Goal: Navigation & Orientation: Find specific page/section

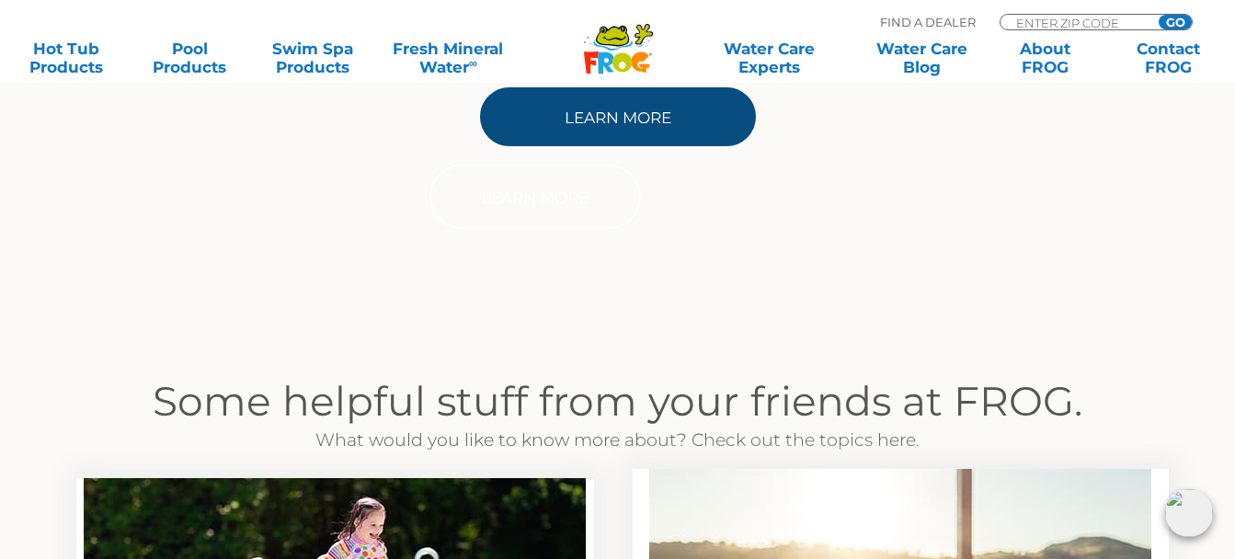
scroll to position [940, 0]
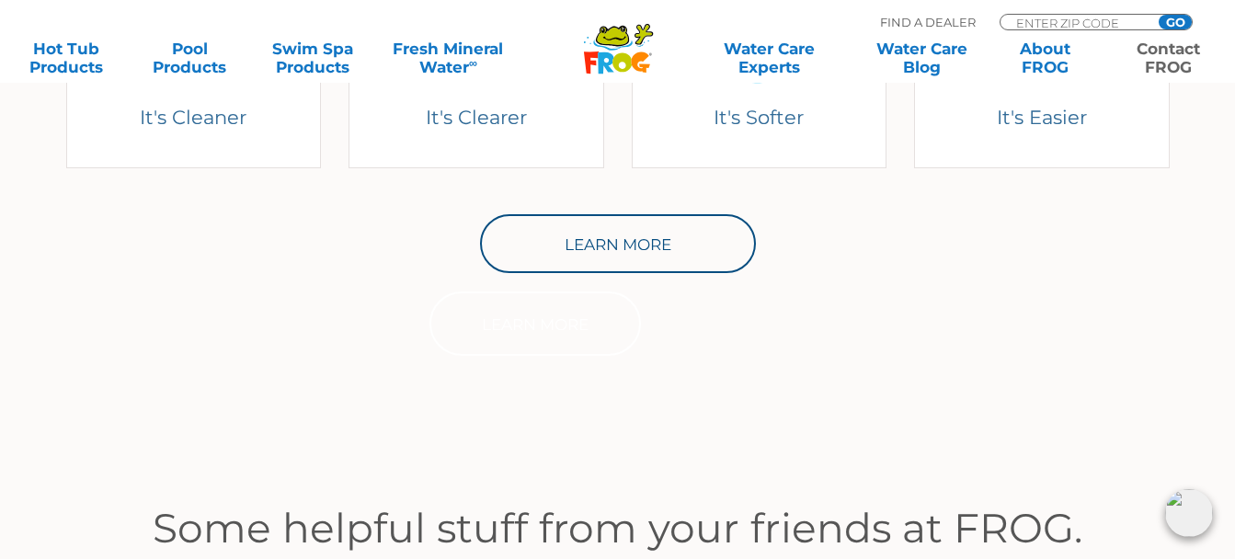
click at [1171, 63] on link "Contact FROG" at bounding box center [1169, 58] width 96 height 37
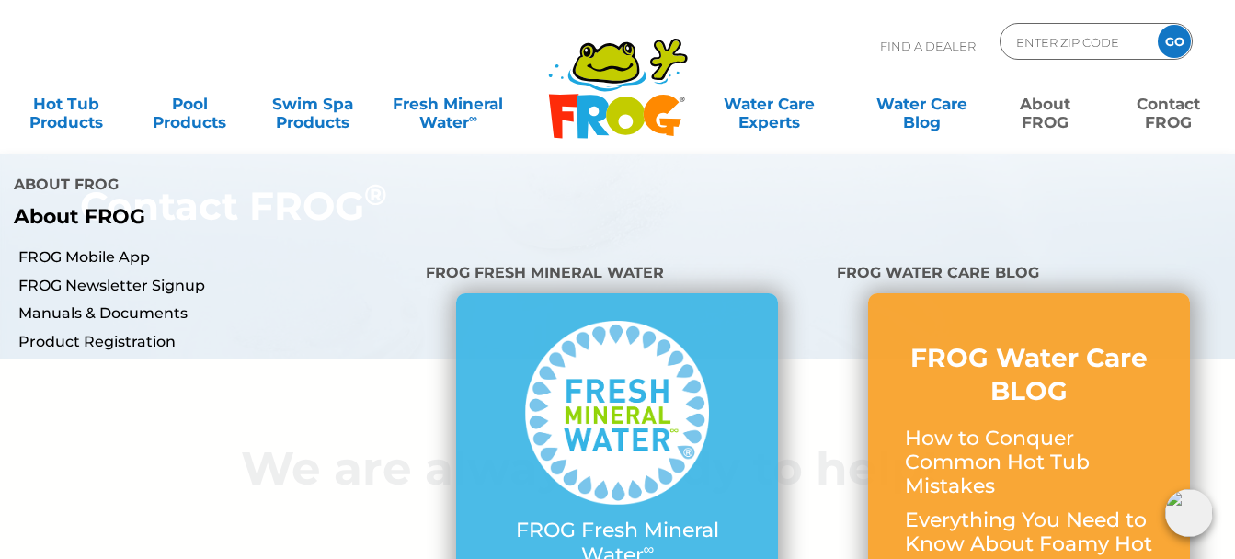
click at [1033, 120] on link "About FROG" at bounding box center [1045, 103] width 96 height 37
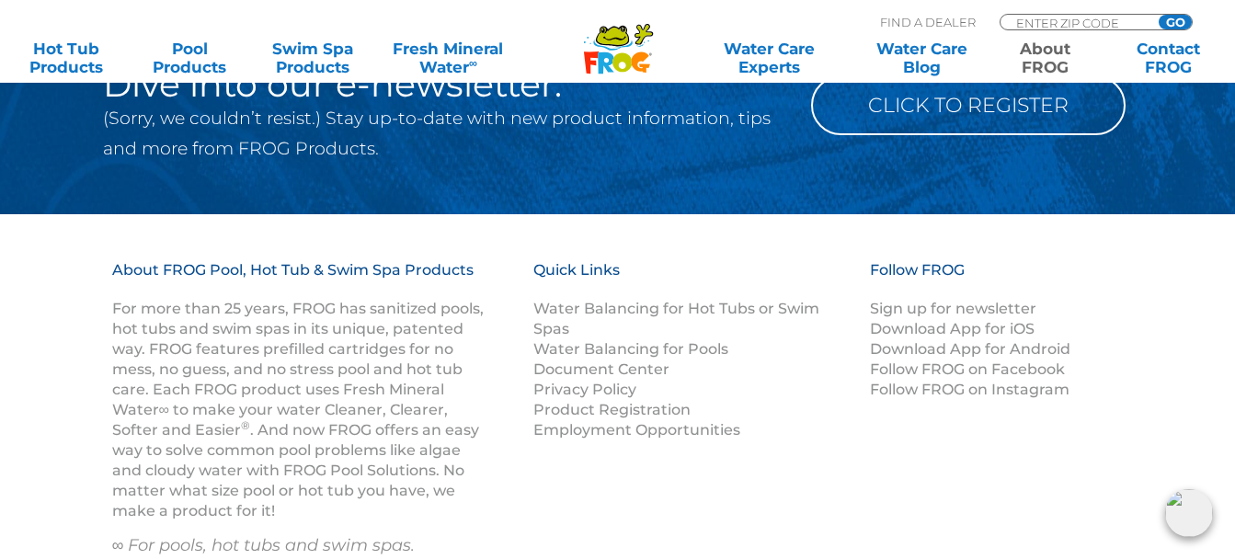
scroll to position [3218, 0]
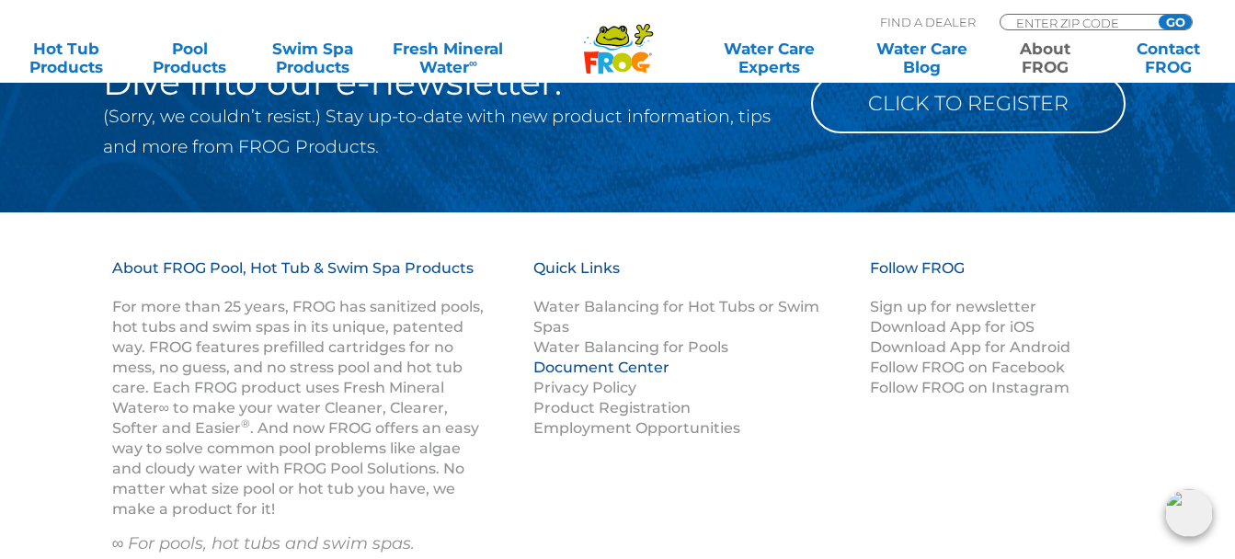
click at [647, 365] on link "Document Center" at bounding box center [601, 367] width 136 height 17
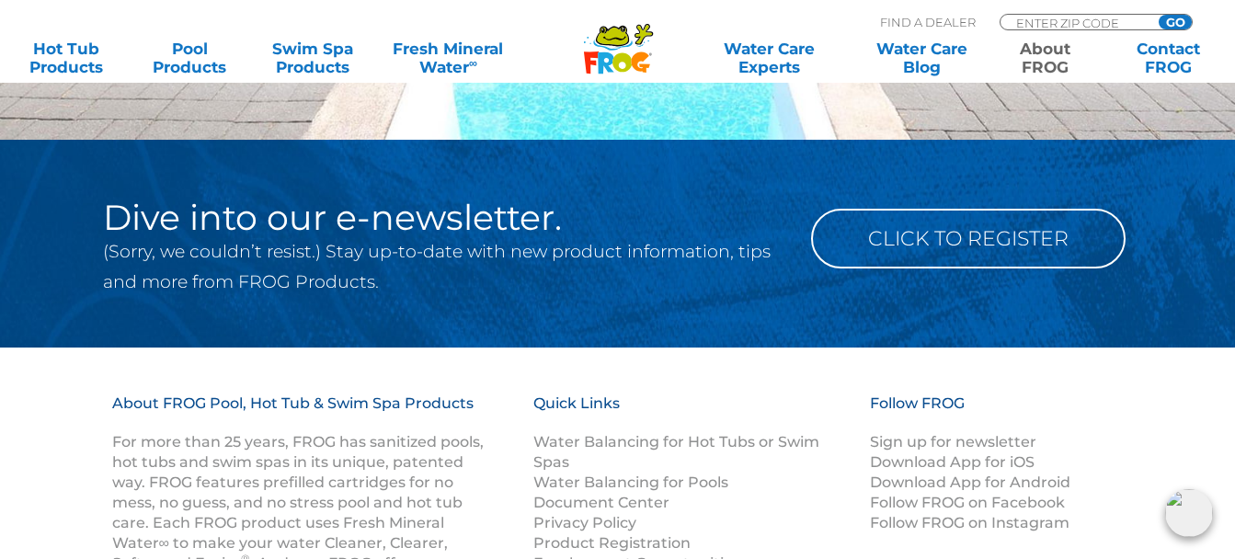
scroll to position [2942, 0]
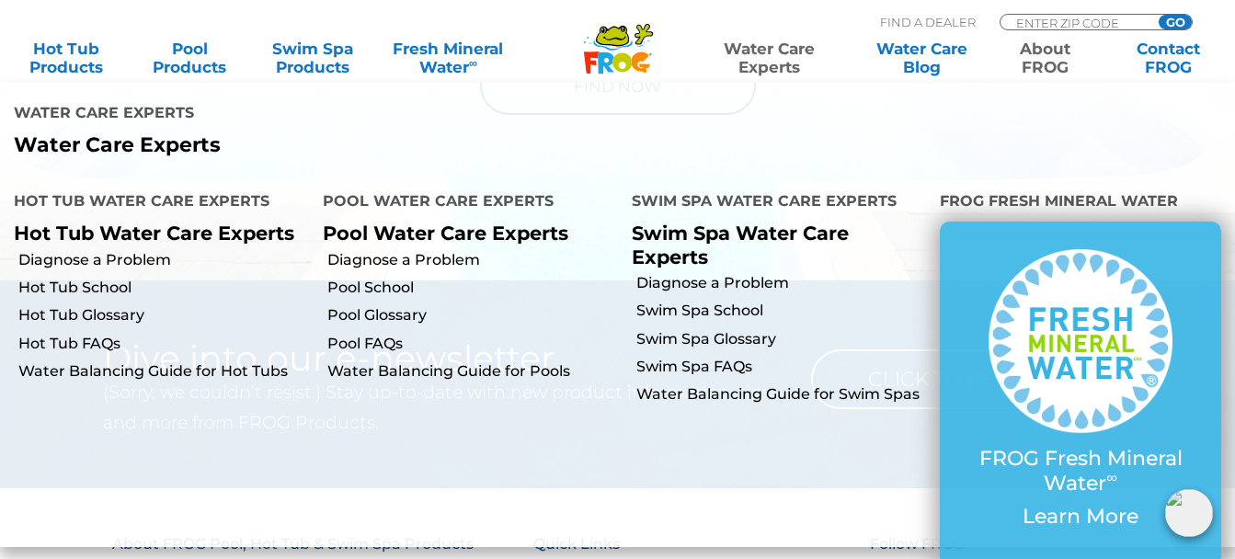
drag, startPoint x: 740, startPoint y: 152, endPoint x: 682, endPoint y: 509, distance: 362.3
click at [682, 509] on li "Swim Spa Water Care Experts Swim Spa Water Care Experts Diagnose a Problem Swim…" at bounding box center [772, 356] width 309 height 371
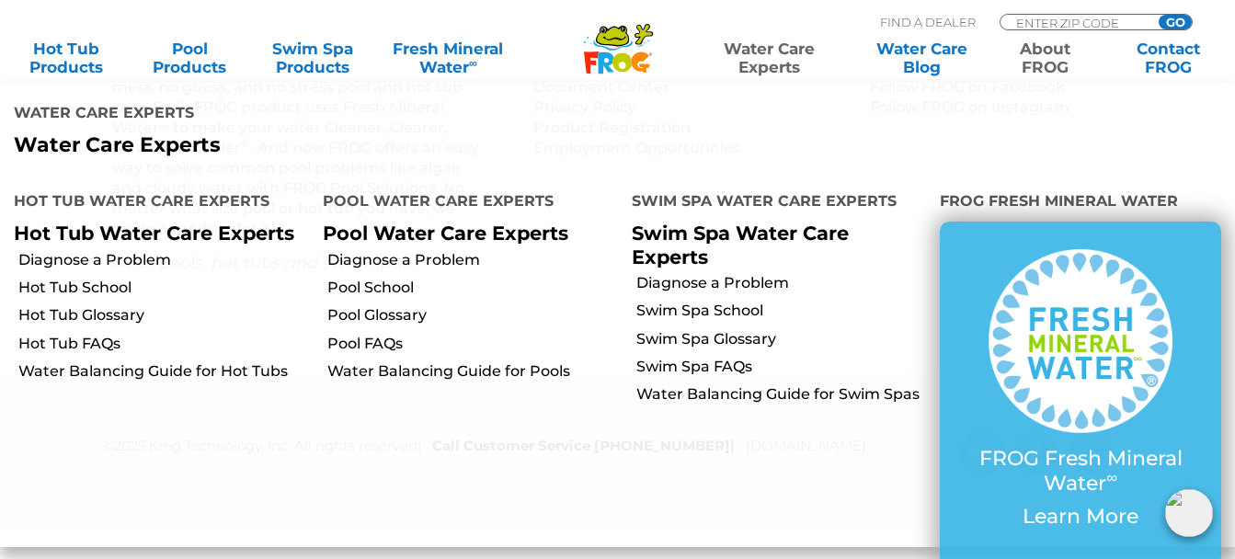
scroll to position [3499, 0]
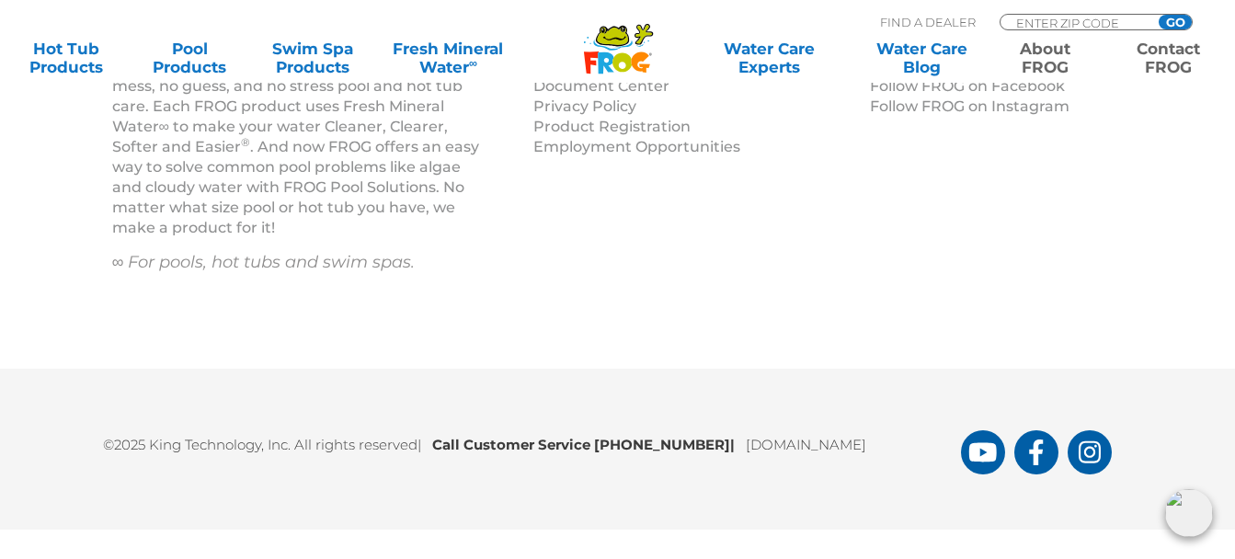
click at [1157, 63] on link "Contact FROG" at bounding box center [1169, 58] width 96 height 37
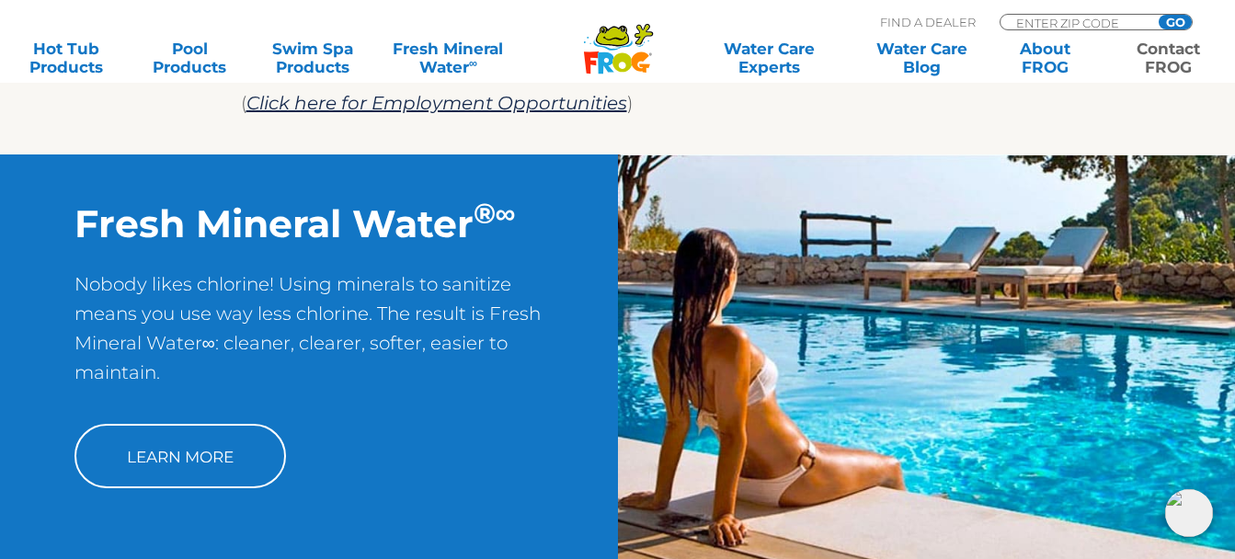
scroll to position [1255, 0]
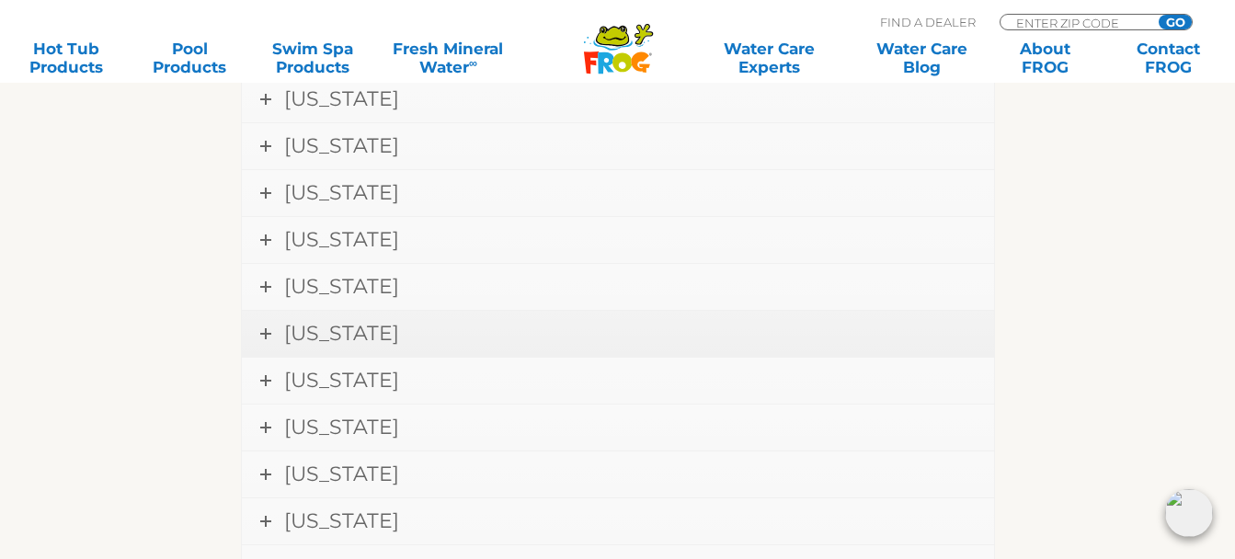
scroll to position [2114, 0]
click at [374, 247] on span "[US_STATE]" at bounding box center [341, 243] width 115 height 25
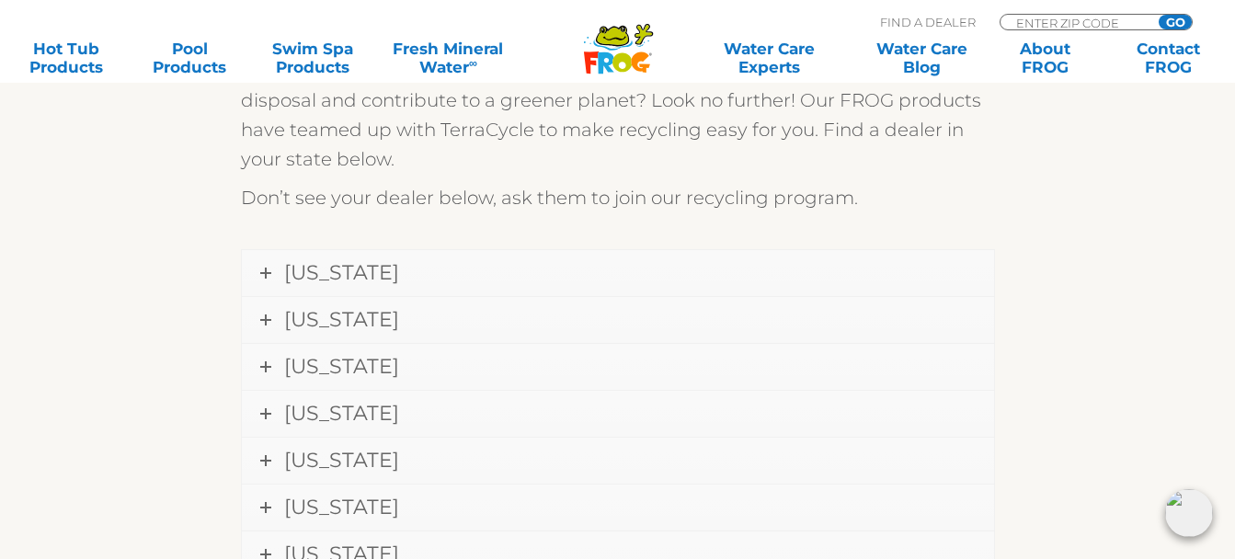
scroll to position [654, 0]
